Goal: Information Seeking & Learning: Check status

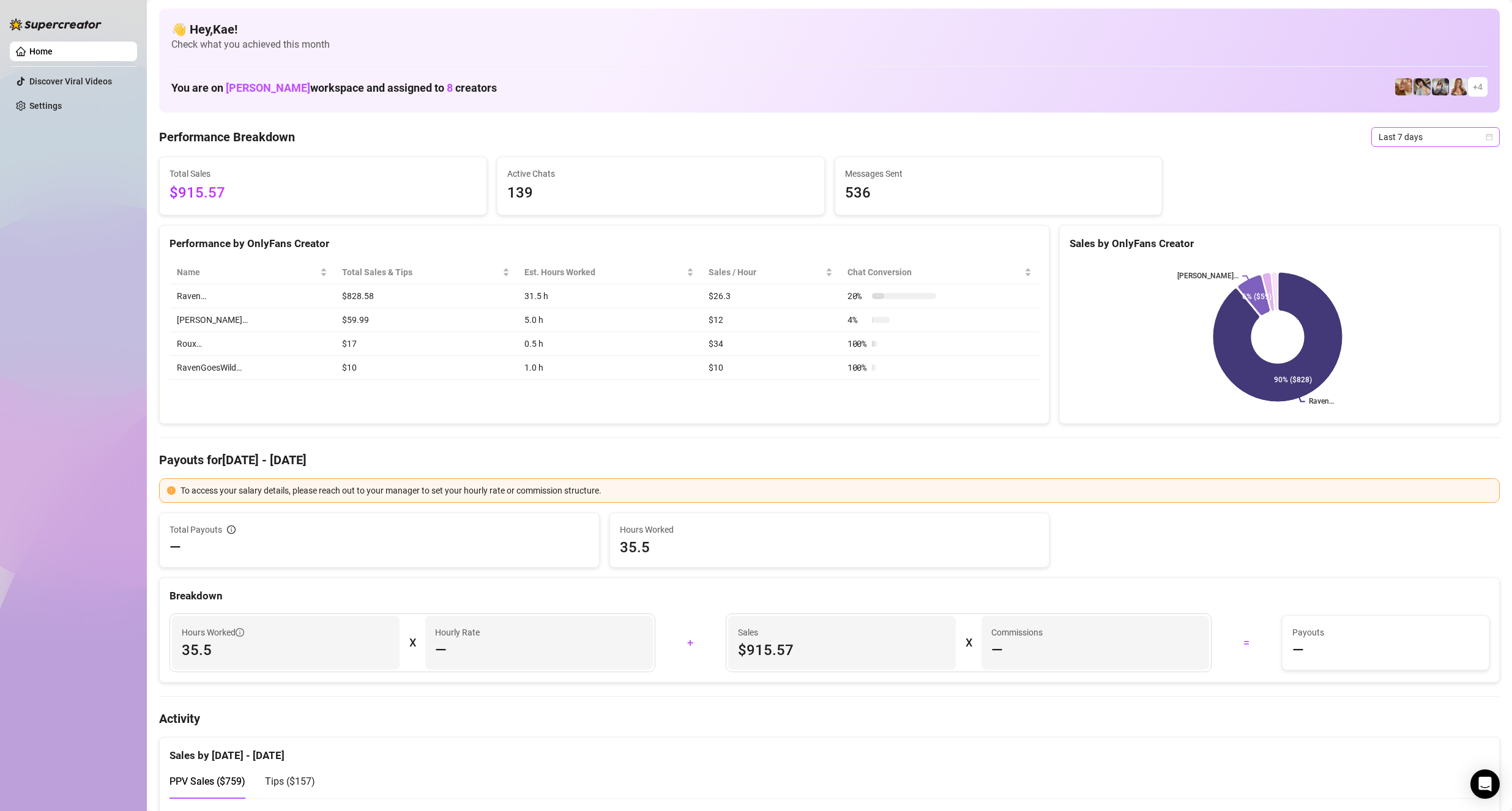
click at [1411, 130] on span "Last 7 days" at bounding box center [1435, 137] width 114 height 18
click at [1406, 205] on div "Last 30 days" at bounding box center [1425, 200] width 109 height 13
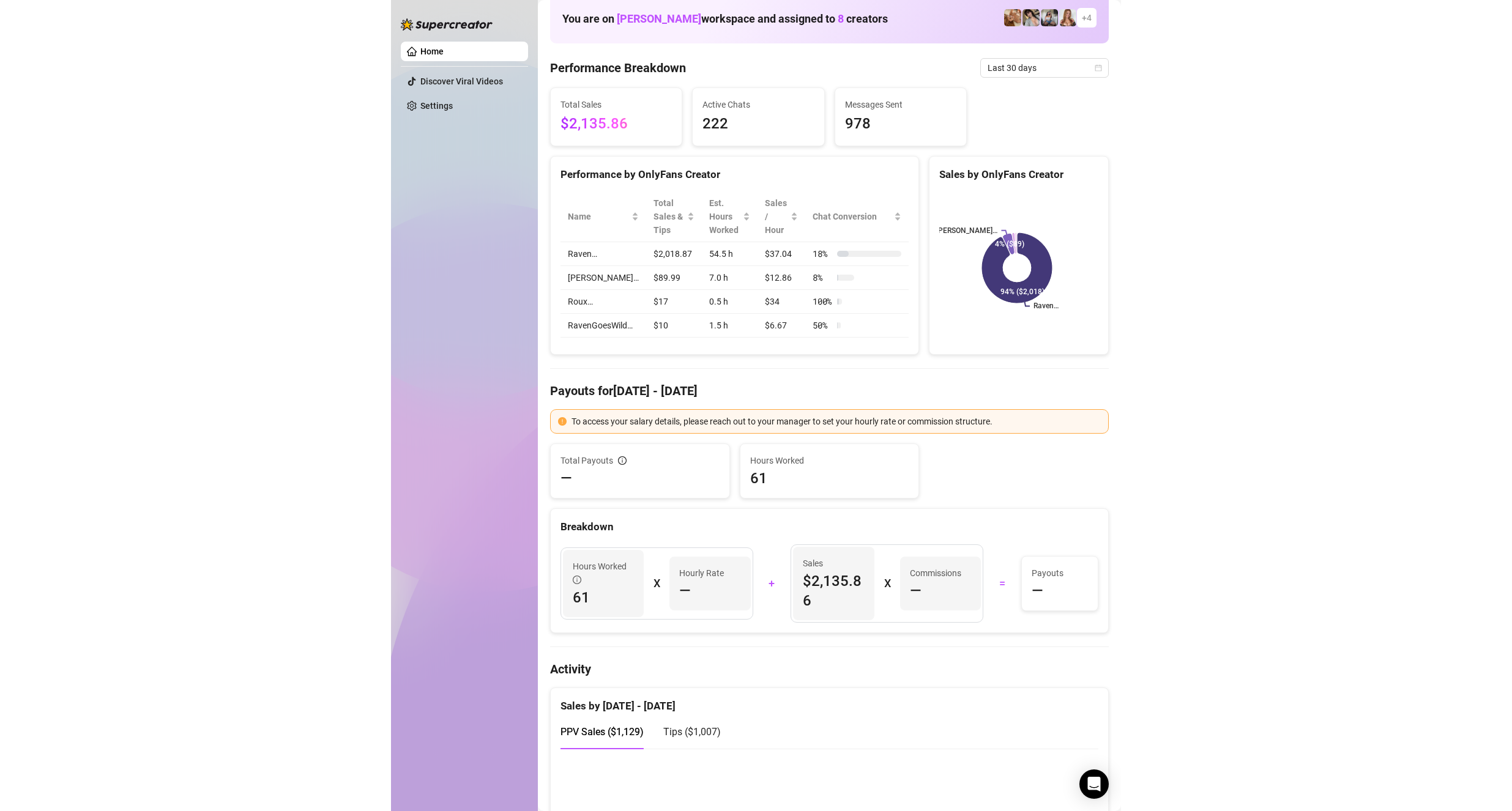
scroll to position [61, 0]
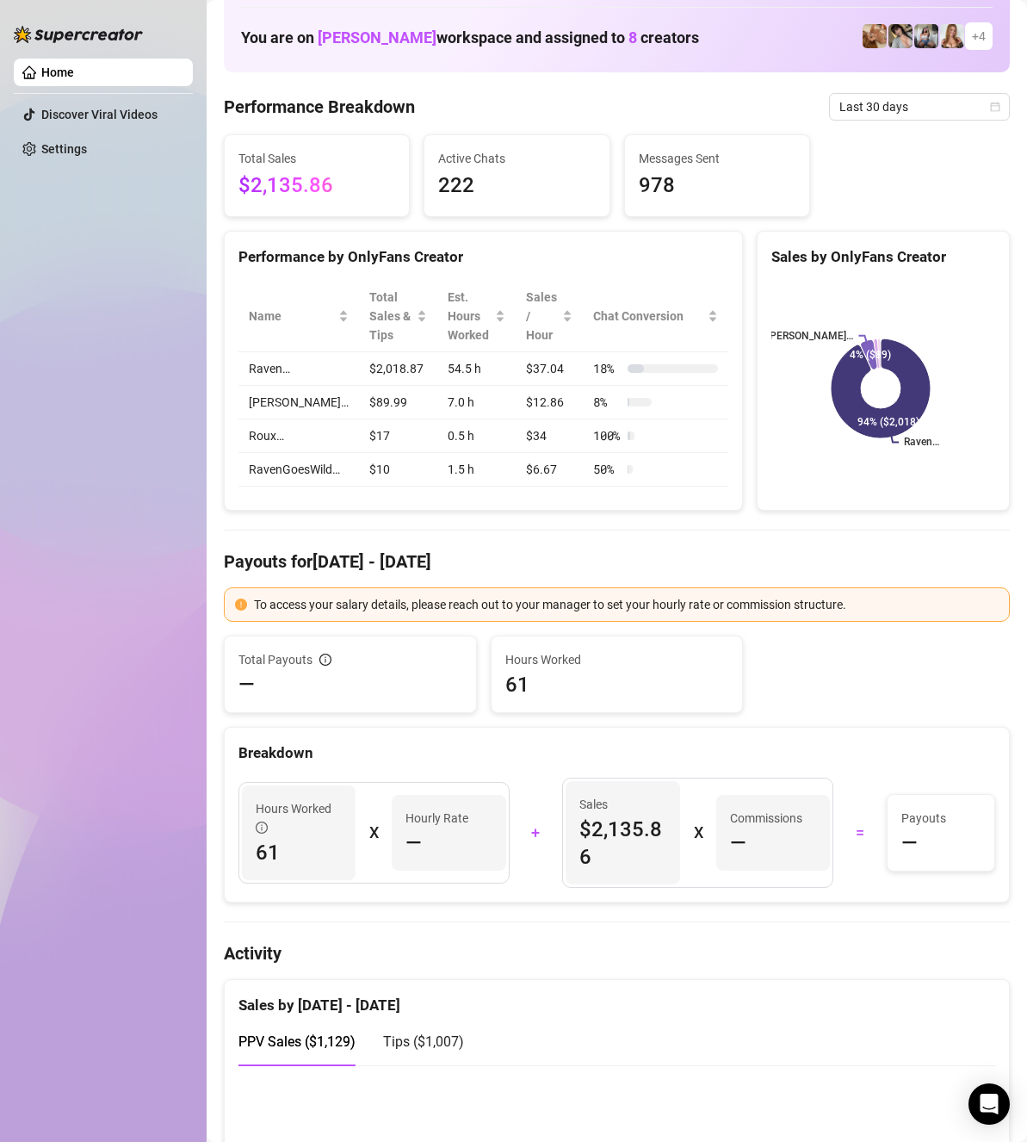
click at [179, 1074] on div "Home Discover Viral Videos Settings" at bounding box center [103, 563] width 179 height 1126
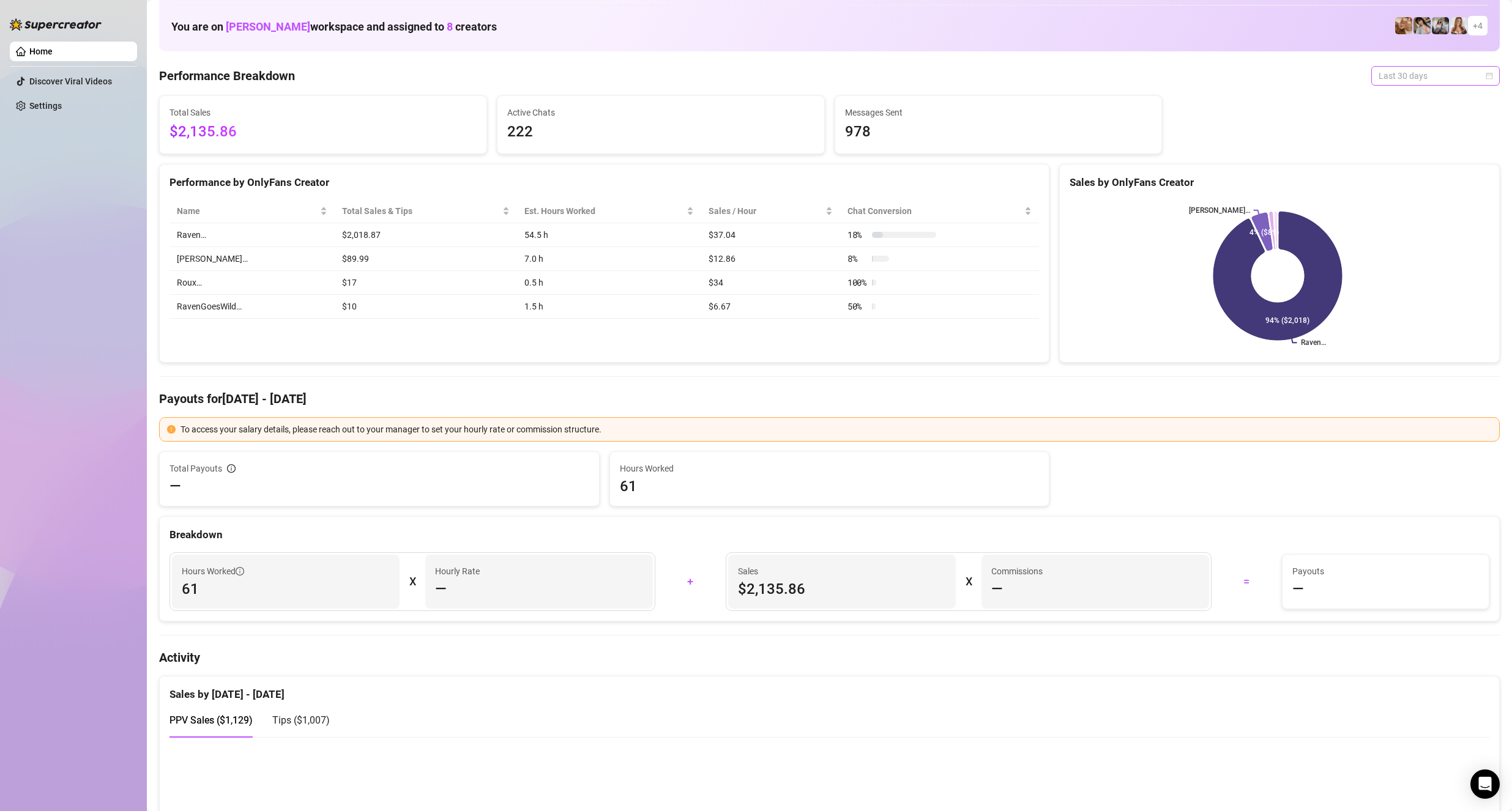
click at [1413, 72] on span "Last 30 days" at bounding box center [1435, 76] width 114 height 18
drag, startPoint x: 1403, startPoint y: 135, endPoint x: 1400, endPoint y: 141, distance: 6.7
click at [1402, 138] on div "Last 30 days" at bounding box center [1425, 139] width 109 height 13
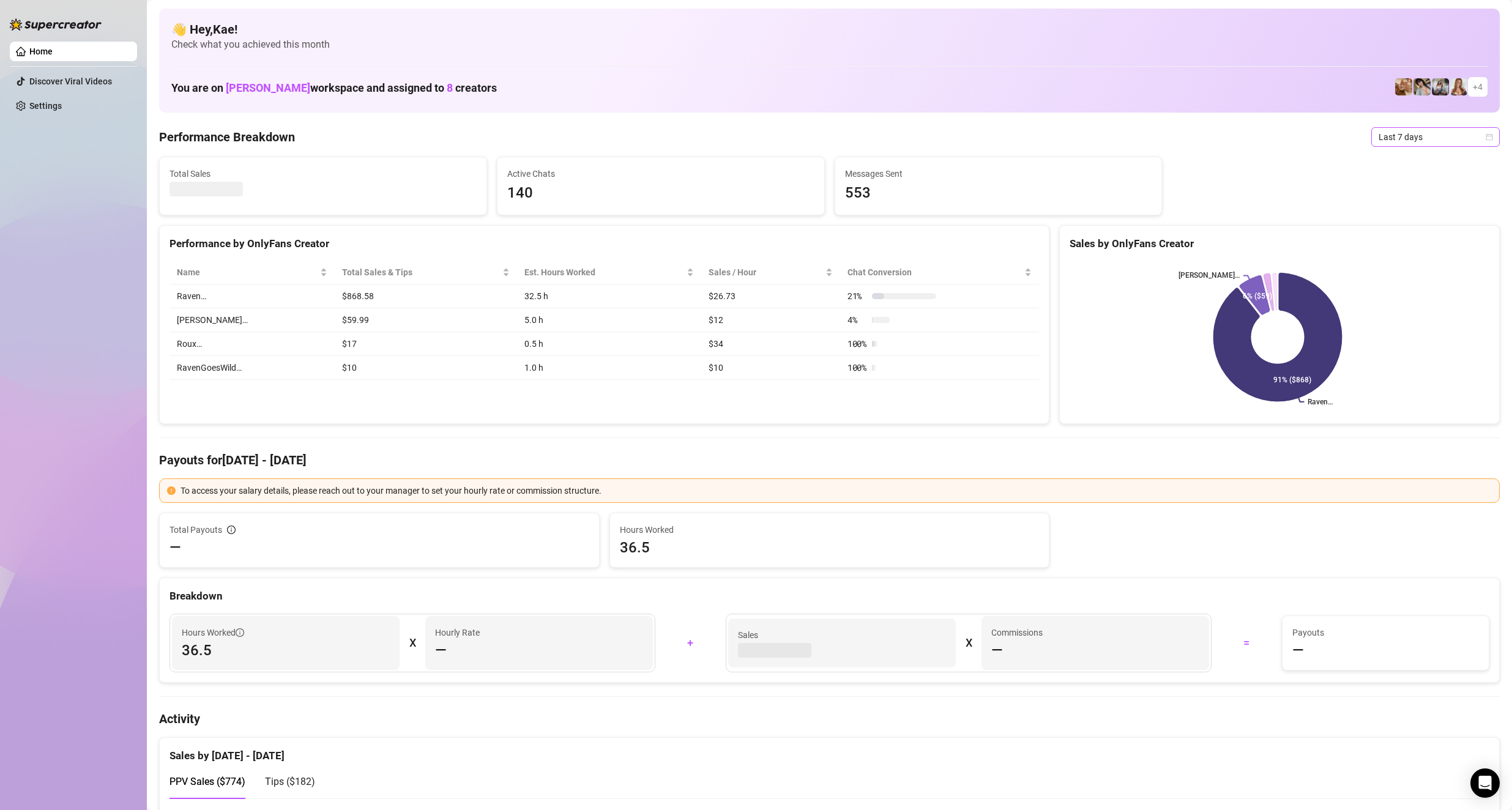
click at [729, 131] on span "Last 7 days" at bounding box center [1435, 137] width 114 height 18
click at [729, 199] on div "Last 30 days" at bounding box center [1425, 200] width 109 height 14
drag, startPoint x: 726, startPoint y: 295, endPoint x: 688, endPoint y: 293, distance: 38.1
click at [688, 293] on tr "Raven… $2,018.87 54.5 h $37.04 18 %" at bounding box center [605, 296] width 870 height 24
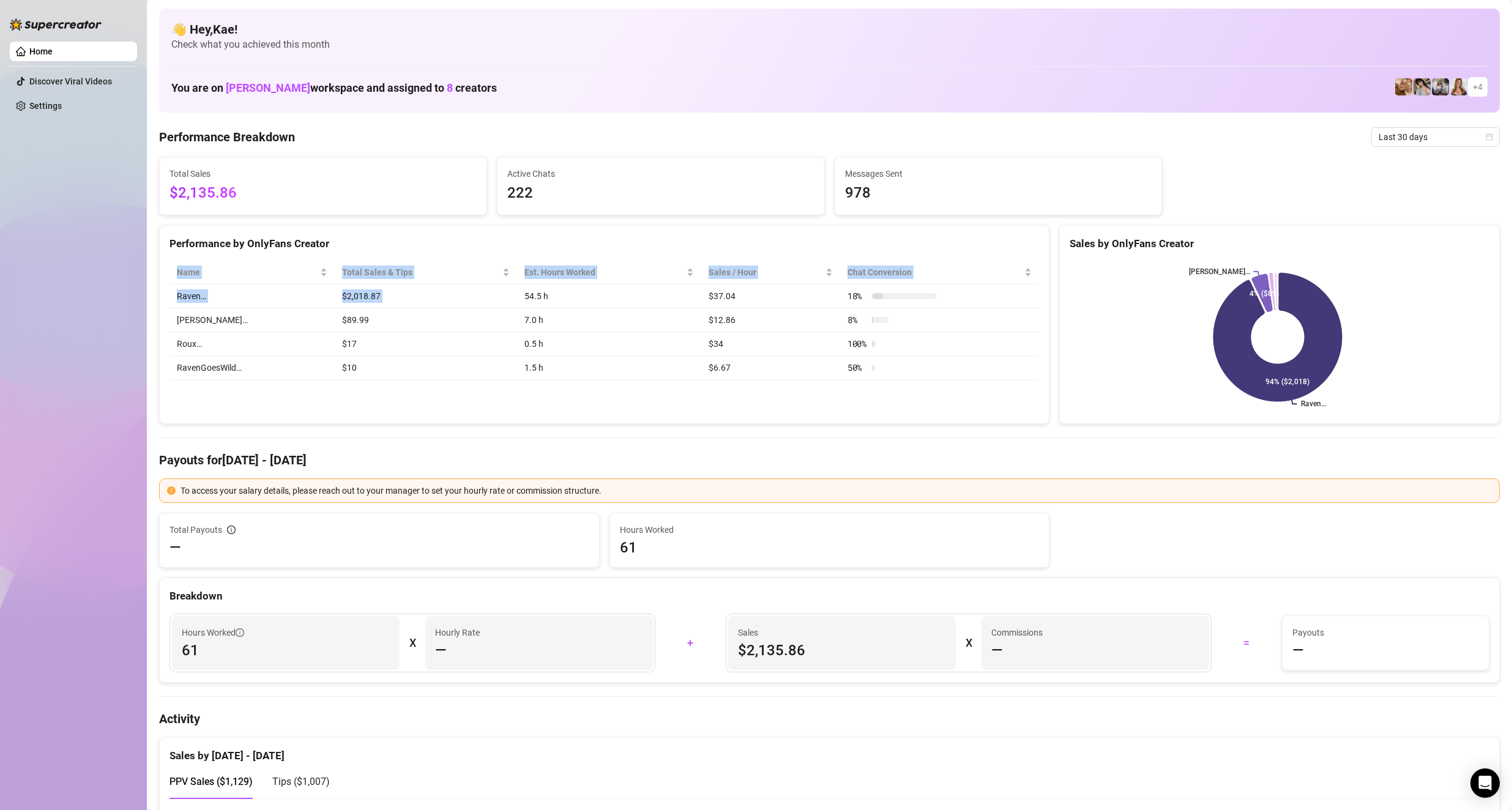
drag, startPoint x: 511, startPoint y: 289, endPoint x: 709, endPoint y: 413, distance: 233.6
click at [709, 413] on div "Performance by OnlyFans Creator Name Total Sales & Tips Est. Hours Worked Sales…" at bounding box center [604, 325] width 890 height 200
click at [702, 367] on td "$6.67" at bounding box center [770, 368] width 139 height 24
drag, startPoint x: 724, startPoint y: 319, endPoint x: 665, endPoint y: 310, distance: 59.7
click at [723, 319] on td "$12.86" at bounding box center [770, 320] width 139 height 24
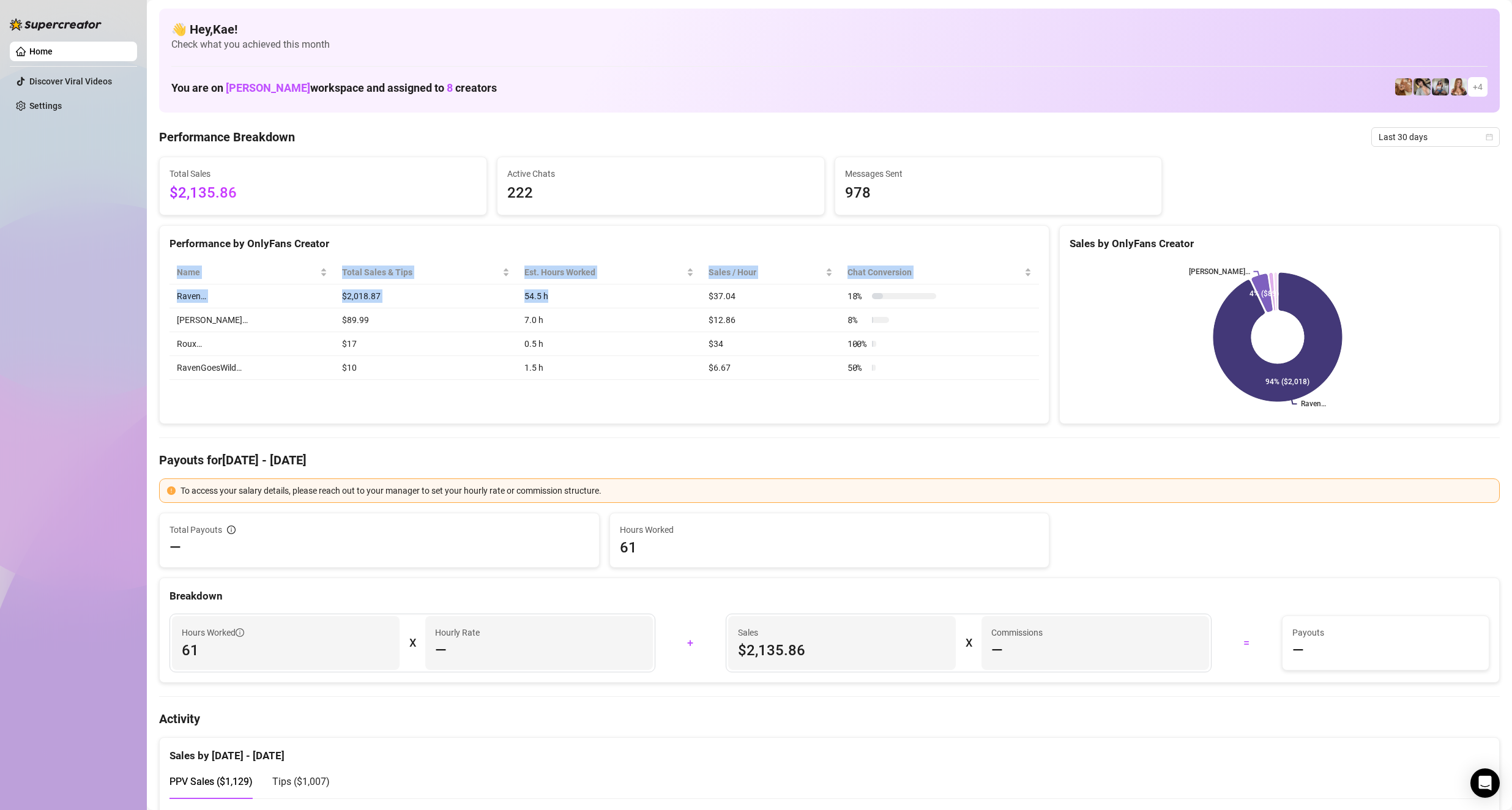
drag, startPoint x: 706, startPoint y: 323, endPoint x: 735, endPoint y: 400, distance: 82.3
click at [729, 400] on div "Performance by OnlyFans Creator Name Total Sales & Tips Est. Hours Worked Sales…" at bounding box center [604, 325] width 890 height 200
click at [729, 375] on td "$6.67" at bounding box center [770, 368] width 139 height 24
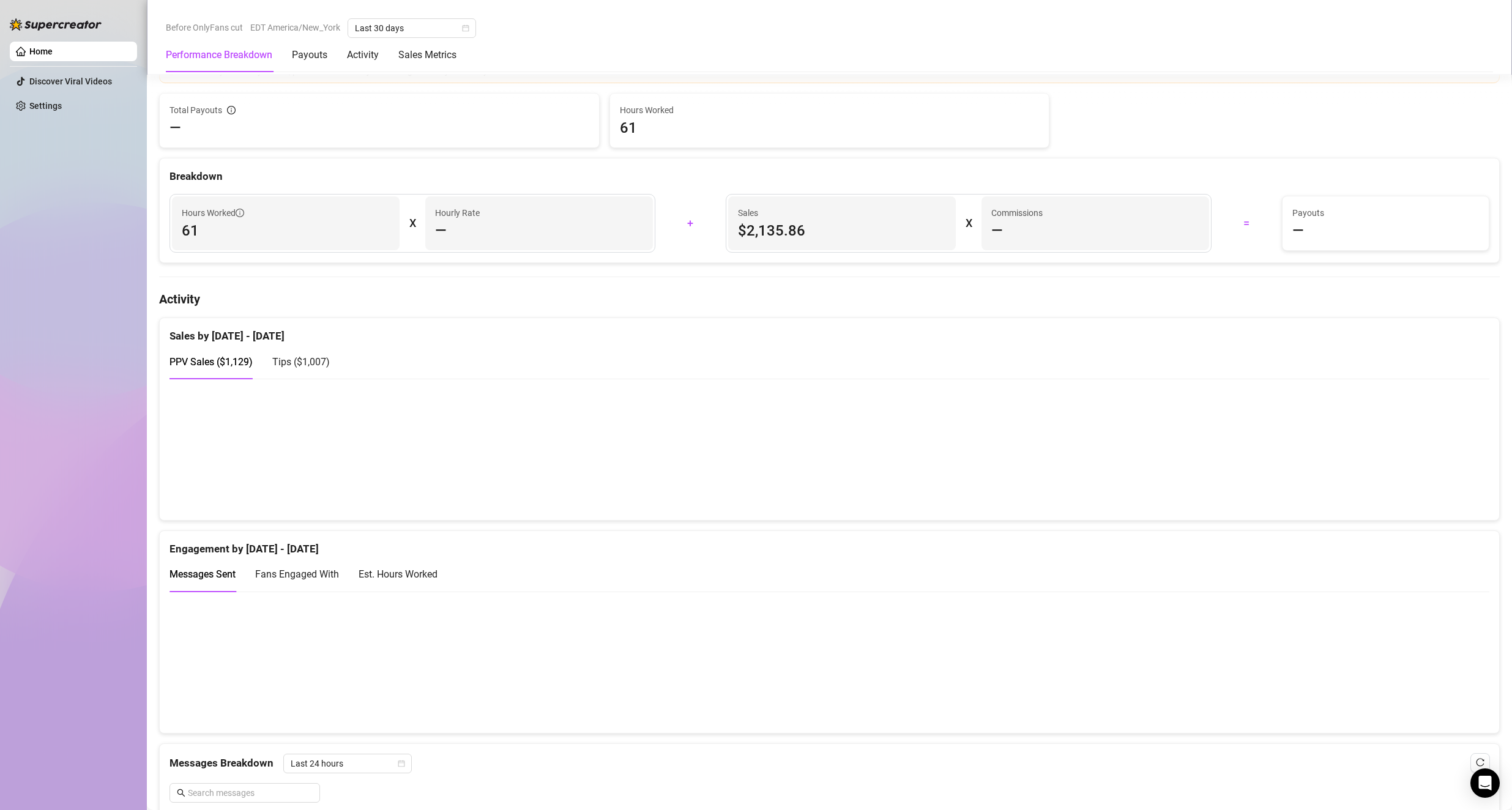
scroll to position [490, 0]
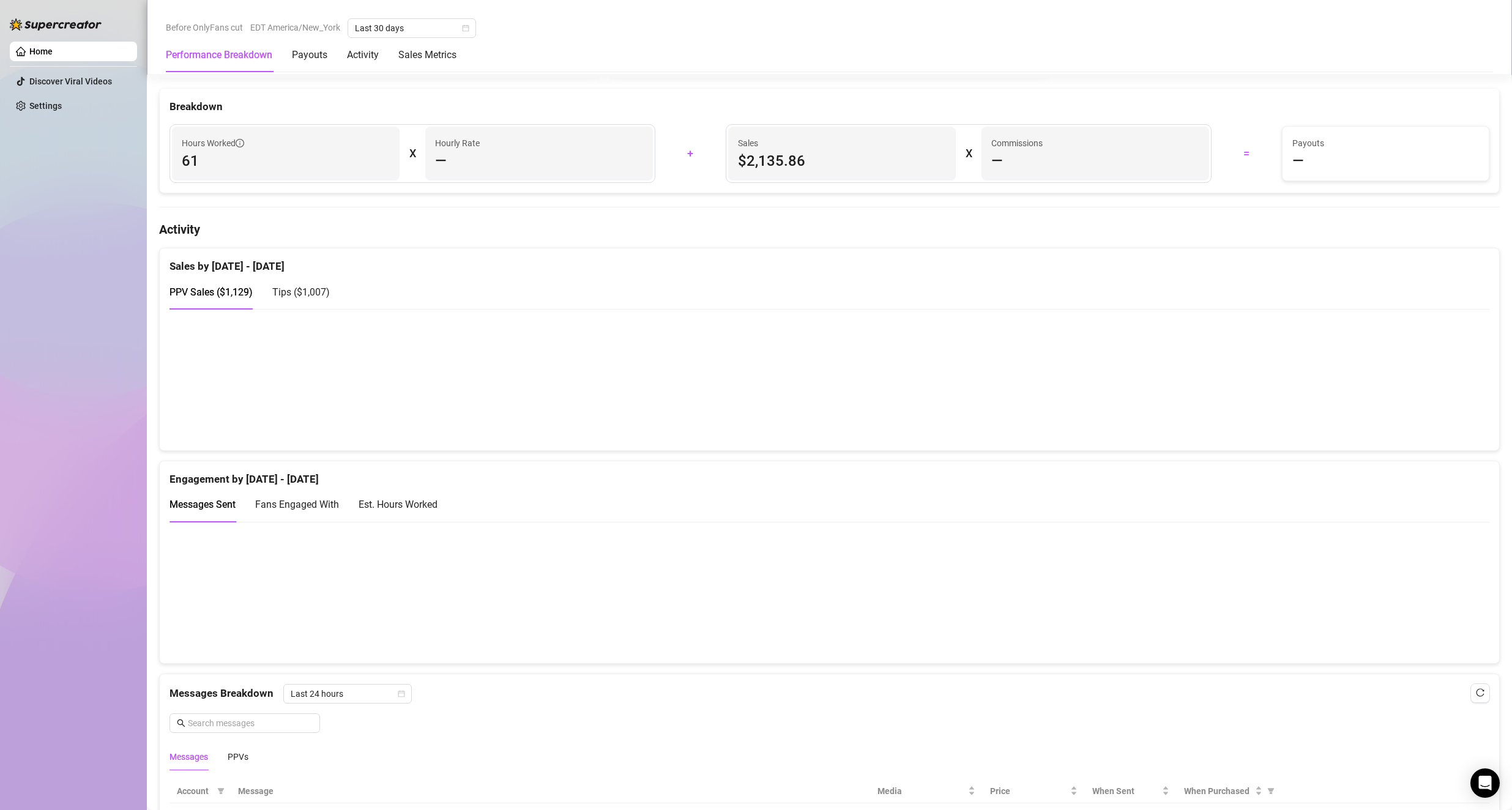
click at [313, 301] on div "Tips ( $1,007 )" at bounding box center [301, 292] width 58 height 35
click at [256, 297] on div "PPV Sales ( $1,129 ) Tips ( $1,007 )" at bounding box center [250, 292] width 161 height 35
click at [244, 297] on span "PPV Sales ( $1,129 )" at bounding box center [211, 292] width 83 height 11
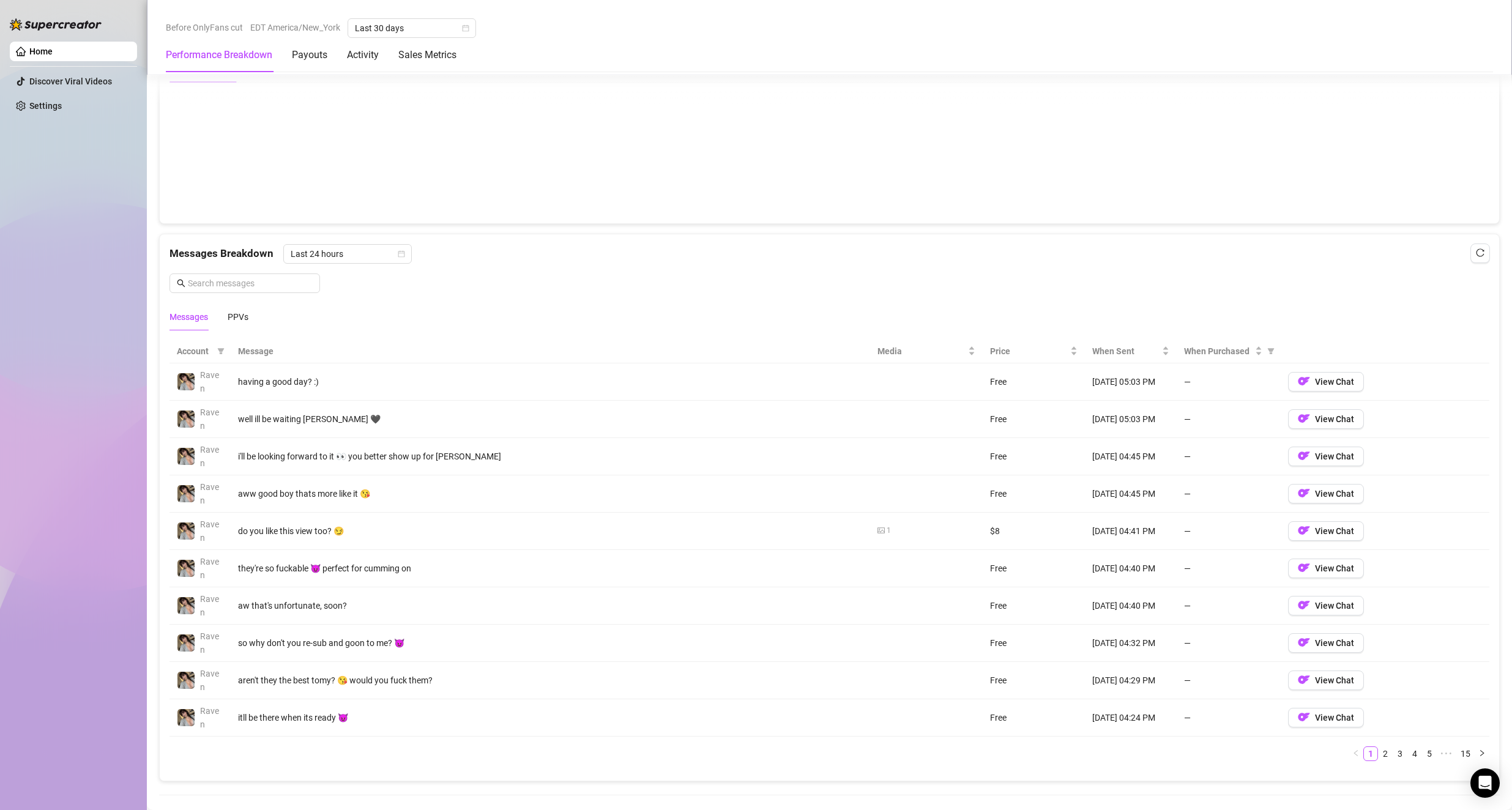
scroll to position [979, 0]
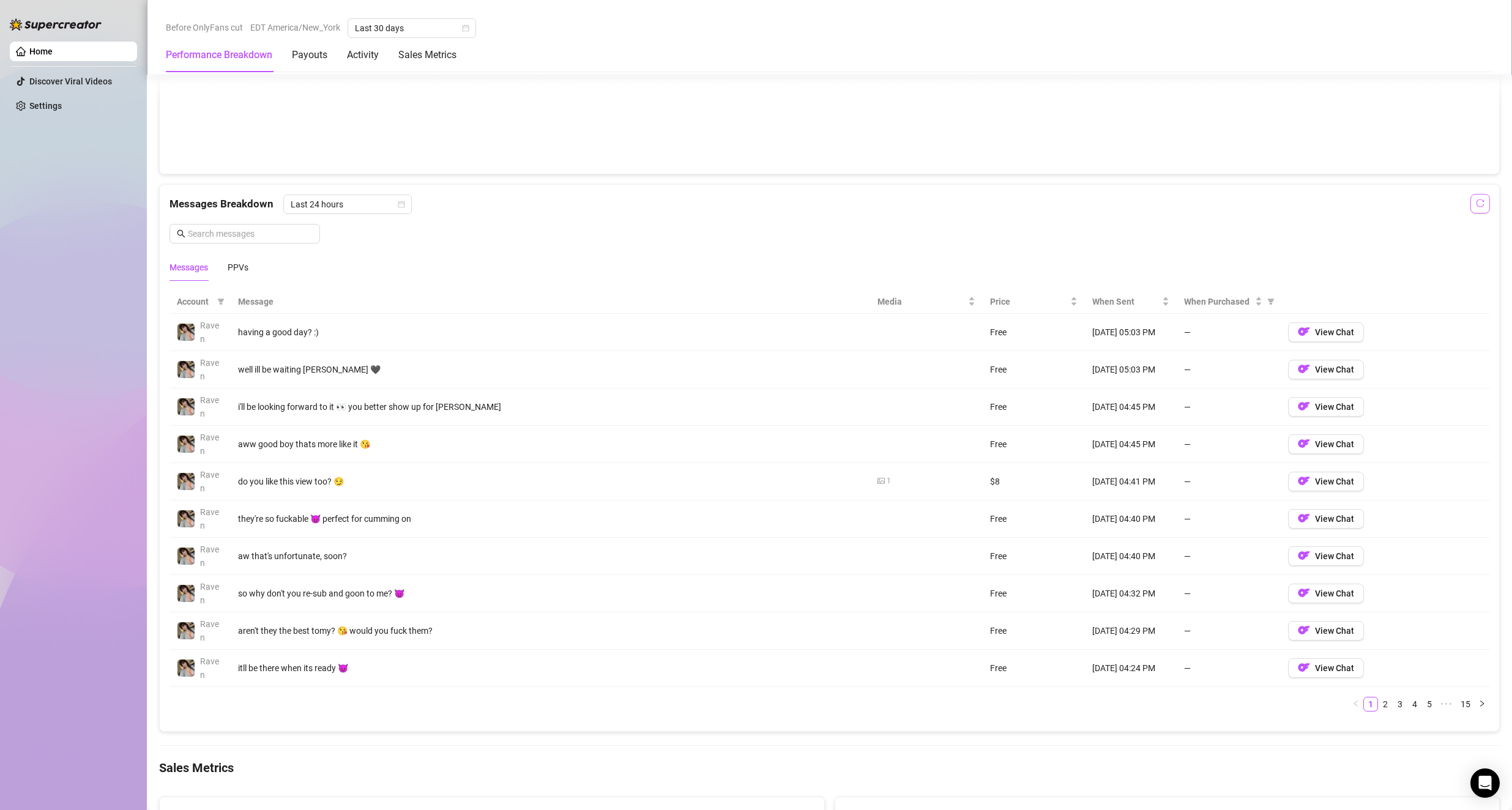
click at [729, 209] on button "button" at bounding box center [1480, 204] width 20 height 20
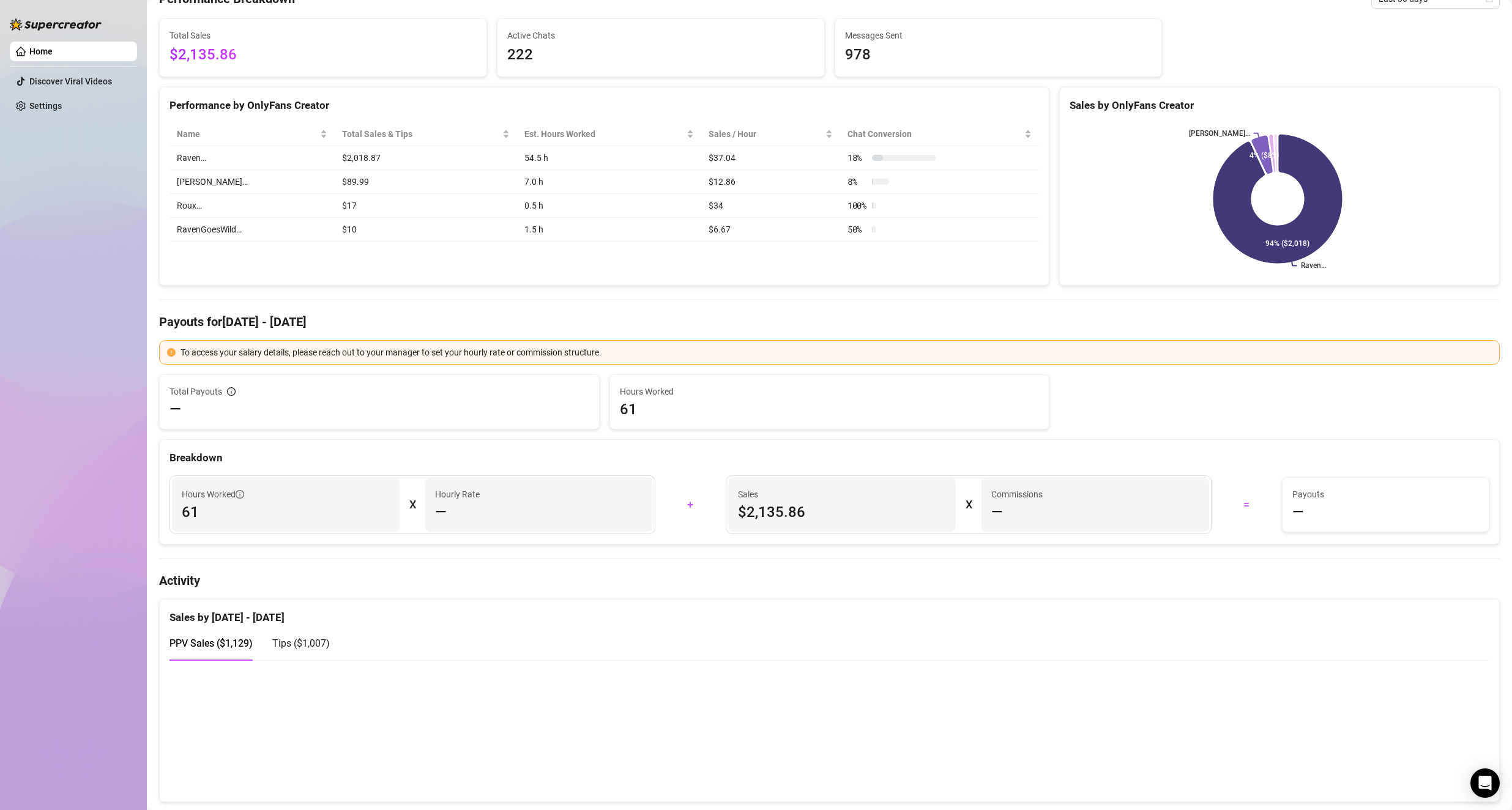
scroll to position [0, 0]
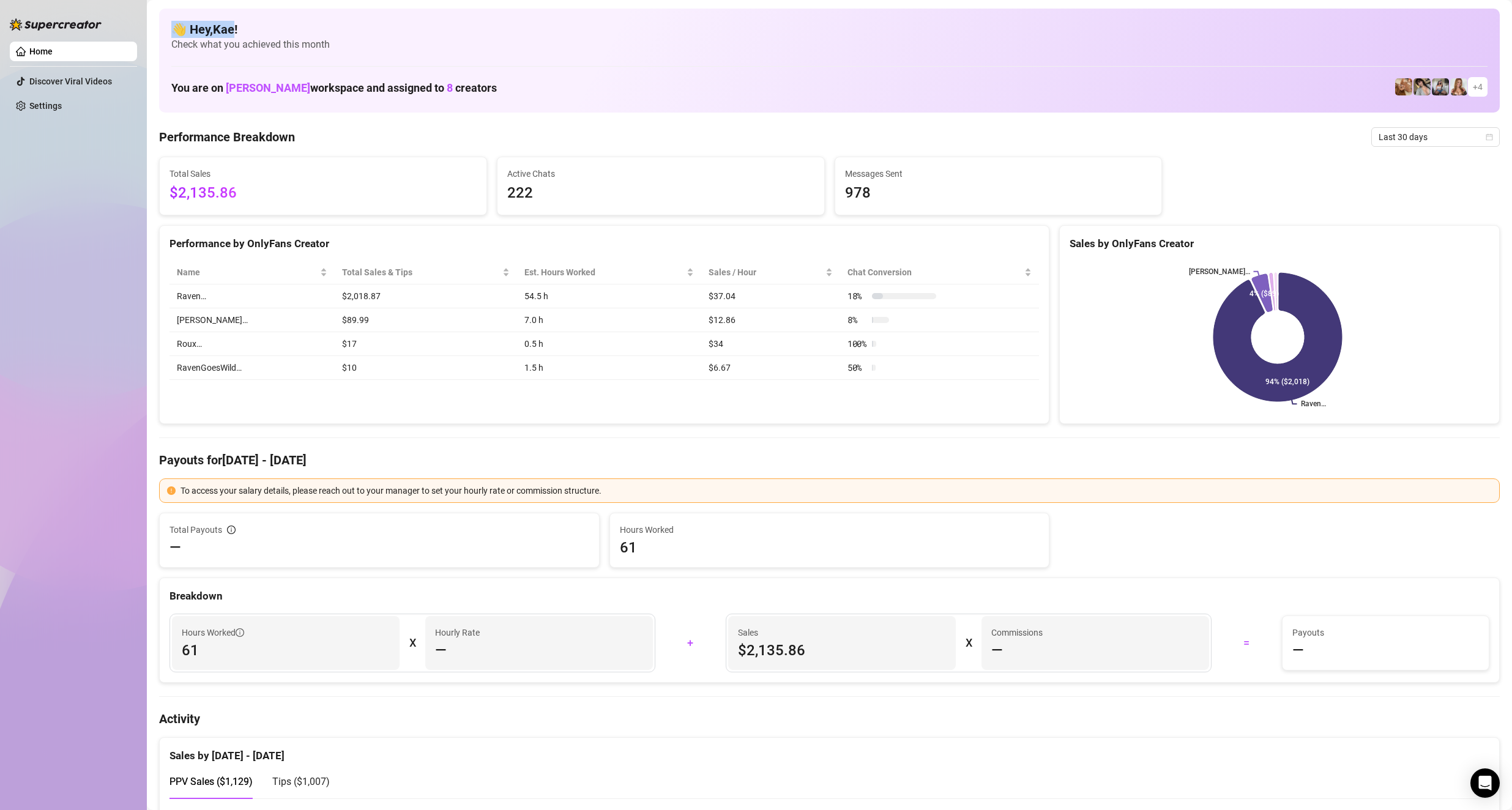
drag, startPoint x: 237, startPoint y: 16, endPoint x: 223, endPoint y: 28, distance: 18.4
click at [178, 23] on div "👋 Hey, Kae ! Check what you achieved this month You are on Catherine Franklin w…" at bounding box center [829, 60] width 1340 height 104
click at [261, 24] on h4 "👋 Hey, Kae !" at bounding box center [829, 29] width 1316 height 17
drag, startPoint x: 244, startPoint y: 26, endPoint x: 141, endPoint y: 30, distance: 103.1
click at [141, 30] on div "Home Discover Viral Videos Settings Before OnlyFans cut EDT America/New_York La…" at bounding box center [756, 405] width 1512 height 810
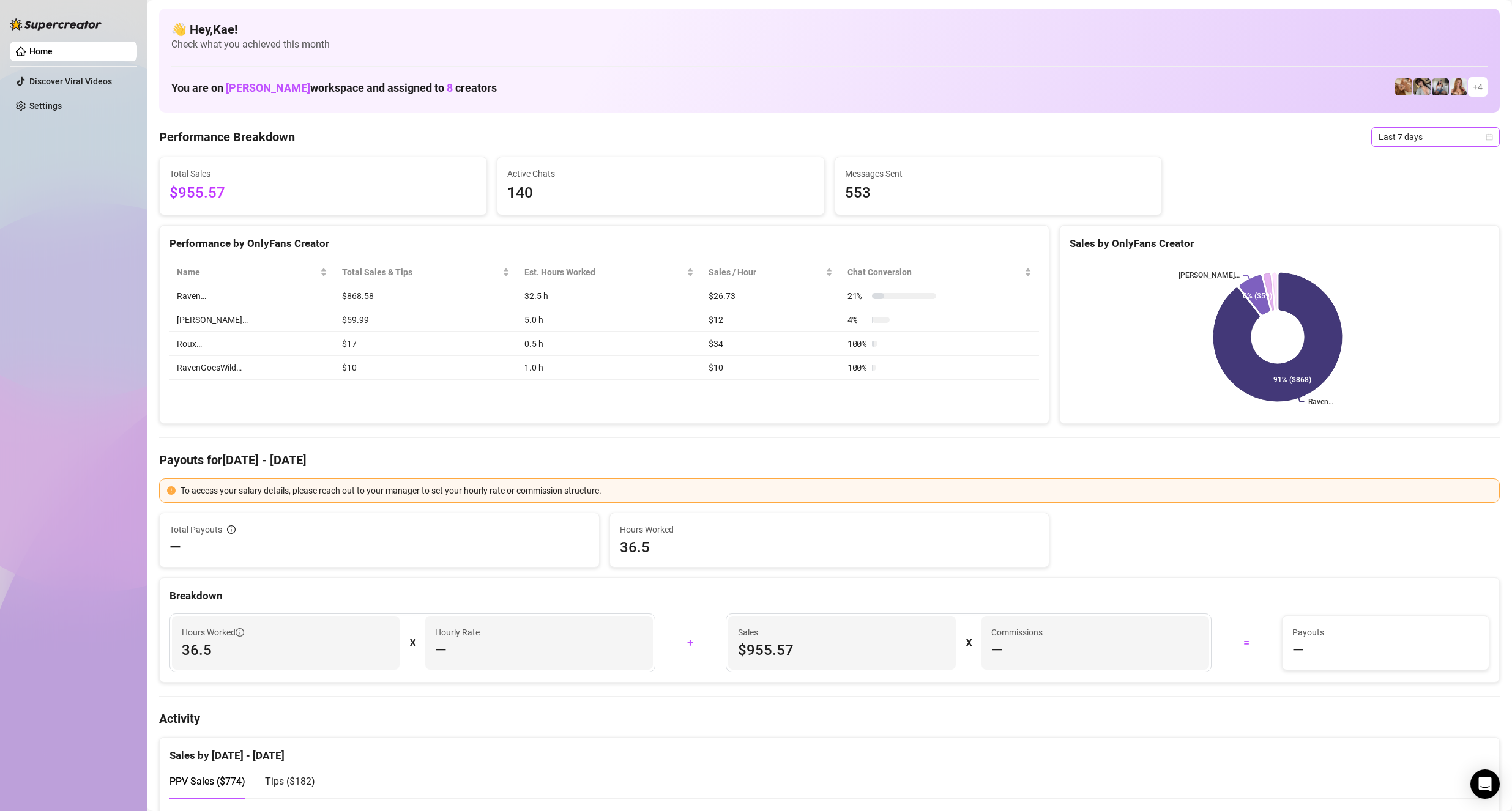
click at [729, 139] on span "Last 7 days" at bounding box center [1435, 137] width 114 height 18
click at [729, 194] on div "Last 30 days" at bounding box center [1425, 200] width 109 height 13
